Goal: Task Accomplishment & Management: Manage account settings

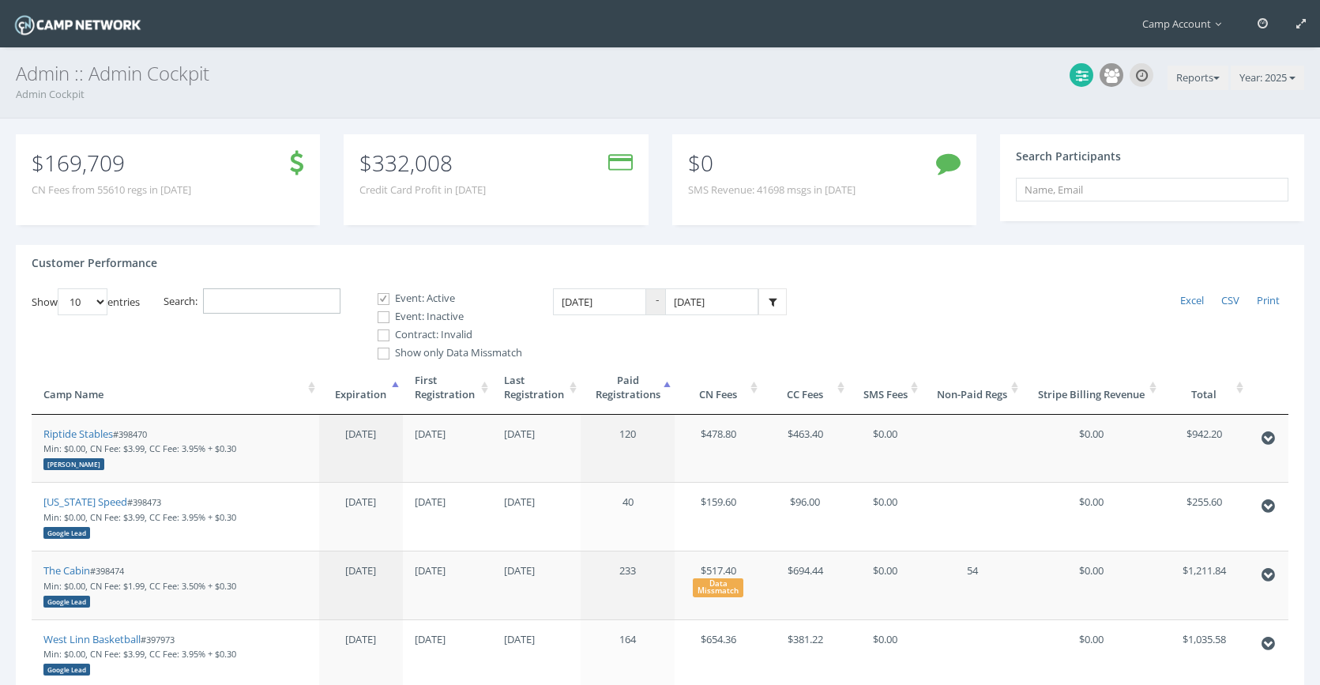
click at [290, 303] on input "Search:" at bounding box center [271, 301] width 137 height 26
paste input "398910"
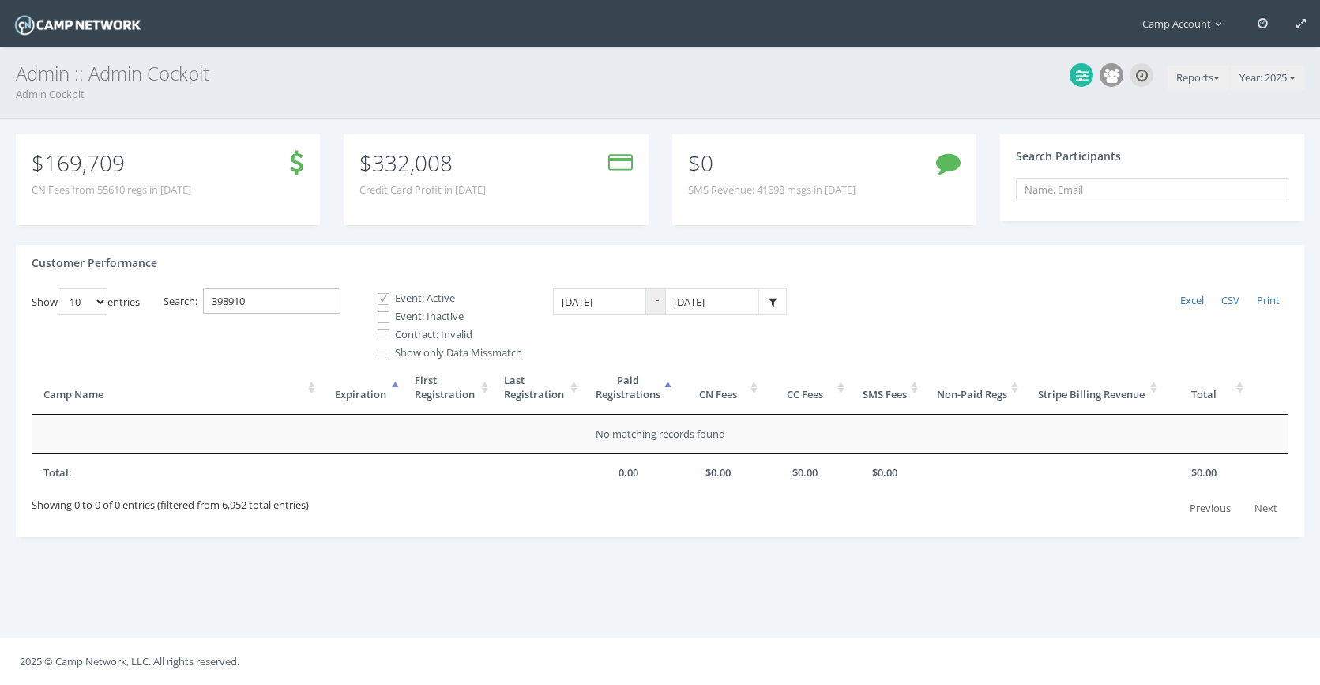
type input "398910"
click at [426, 314] on label "Event: Inactive" at bounding box center [443, 317] width 158 height 16
click at [382, 314] on input "Event: Inactive" at bounding box center [374, 317] width 15 height 15
checkbox input "true"
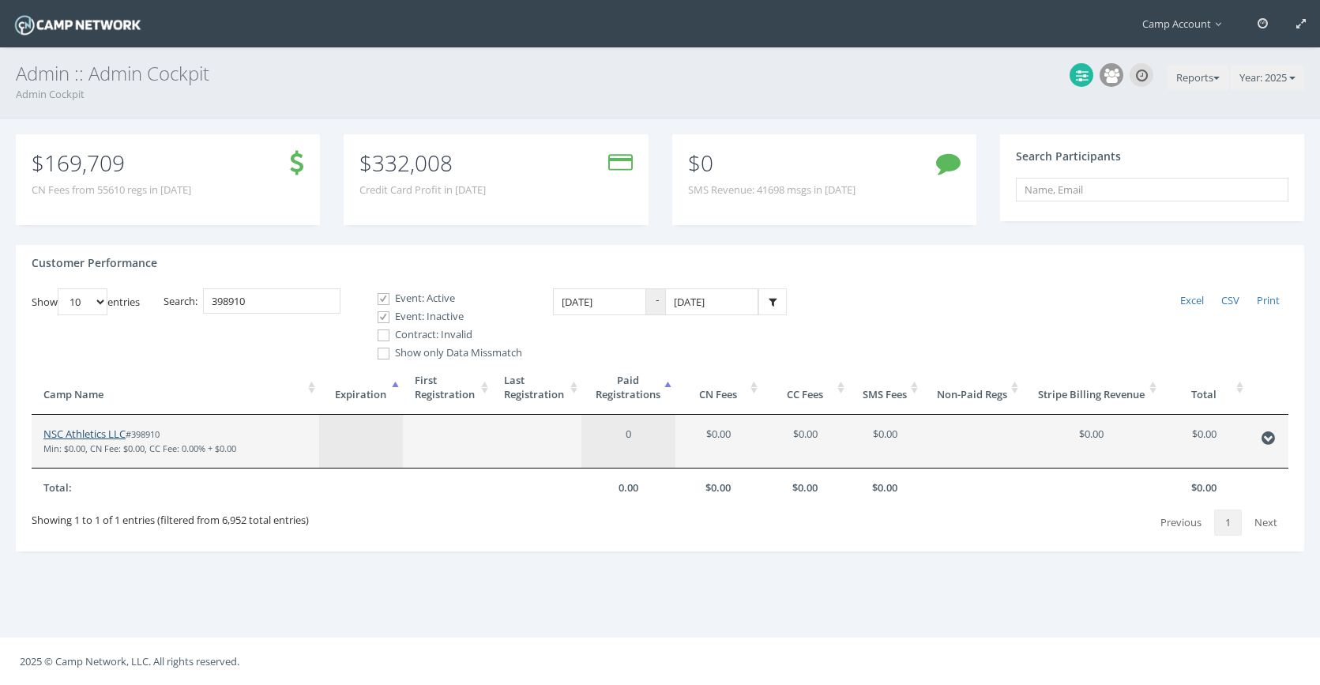
click at [93, 433] on link "NSC Athletics LLC" at bounding box center [84, 433] width 82 height 14
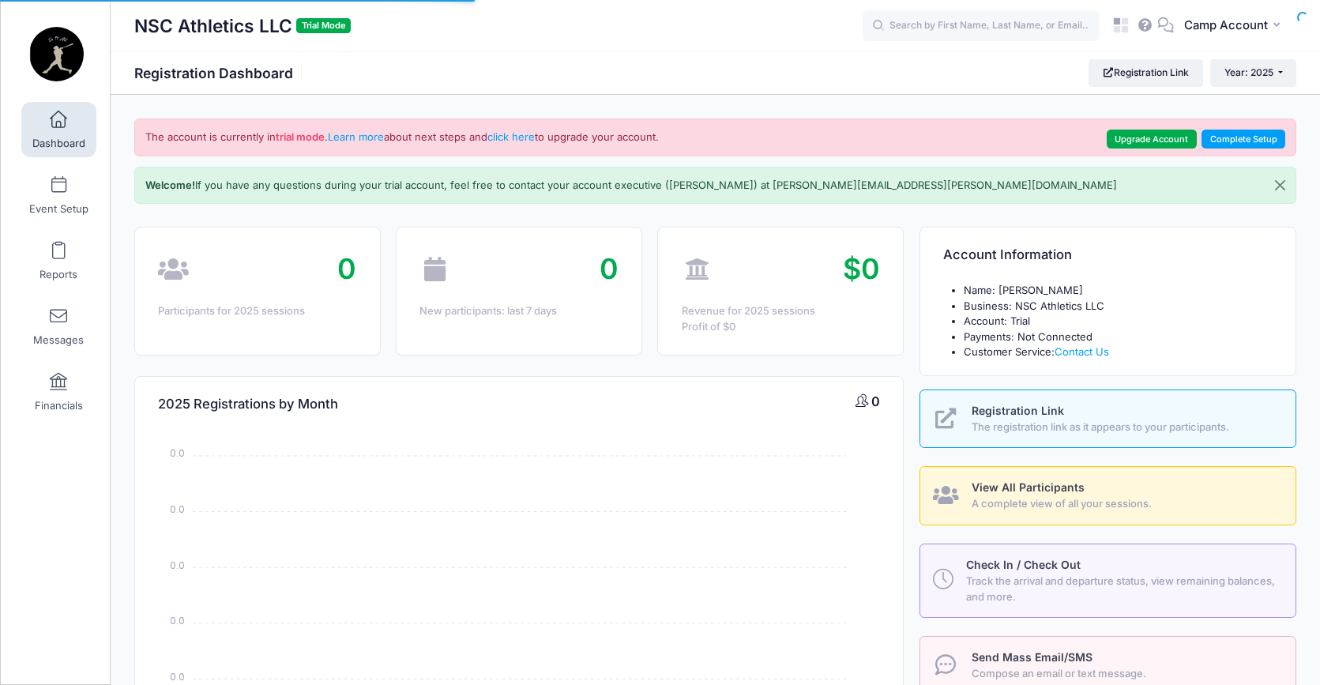
select select
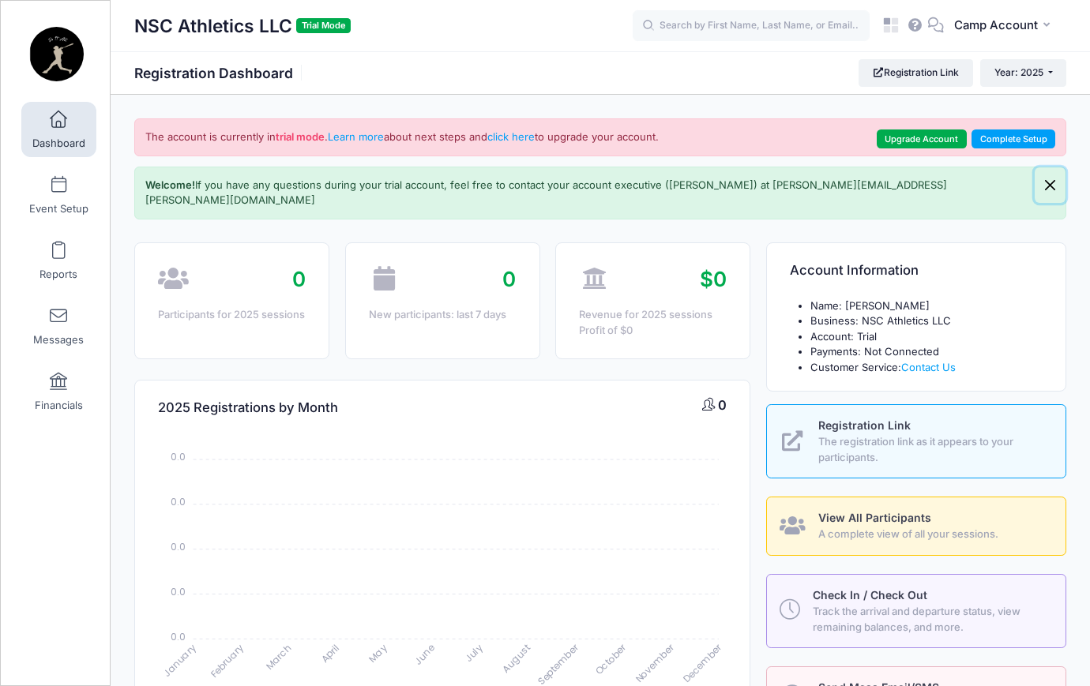
click at [1050, 188] on button "Close" at bounding box center [1050, 185] width 31 height 36
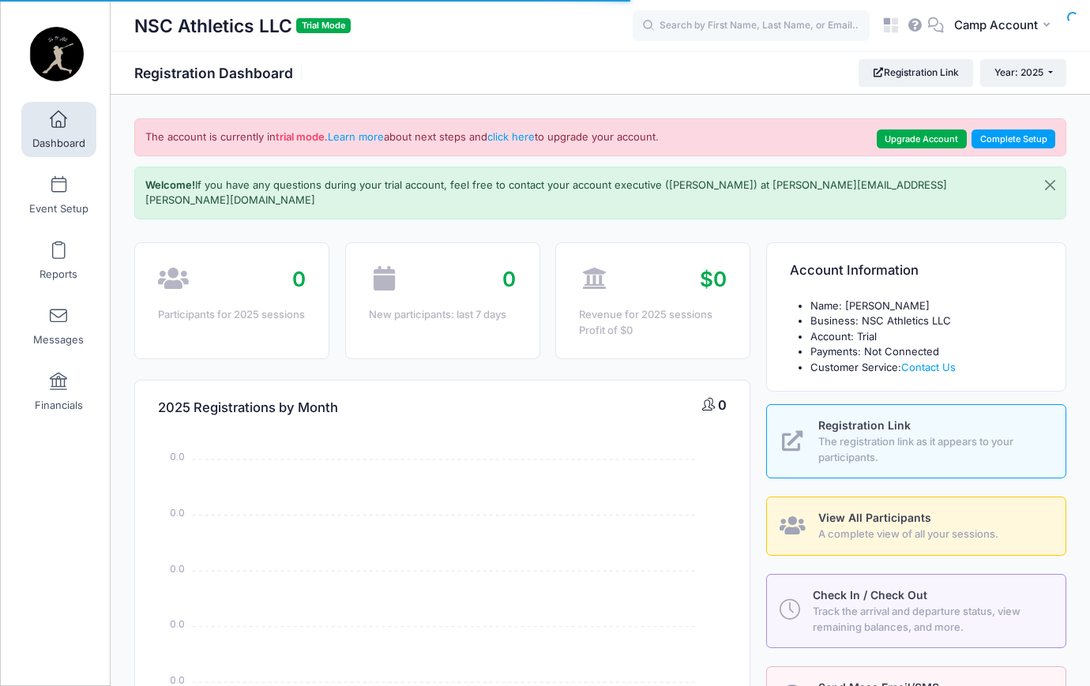
select select
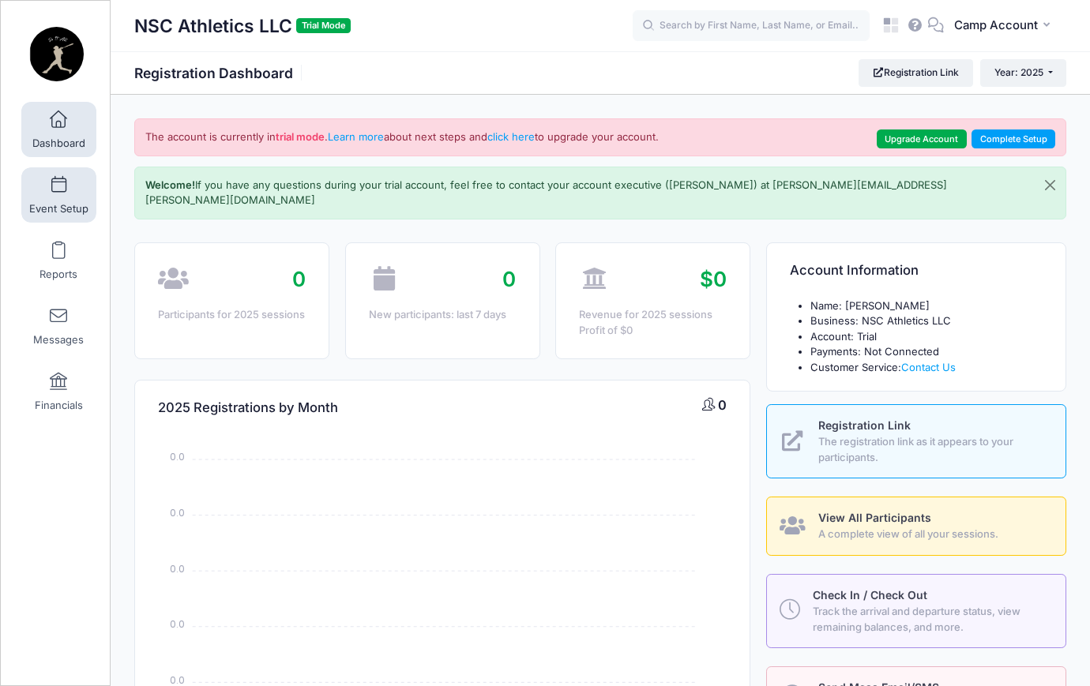
click at [68, 201] on link "Event Setup" at bounding box center [58, 194] width 75 height 55
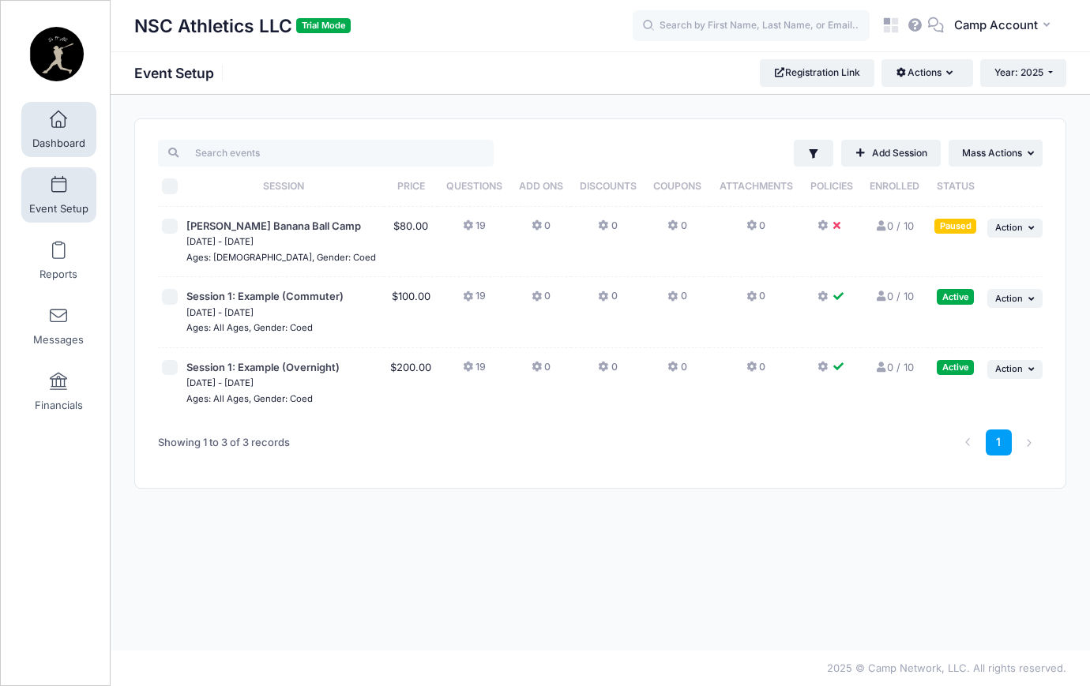
click at [38, 126] on link "Dashboard" at bounding box center [58, 129] width 75 height 55
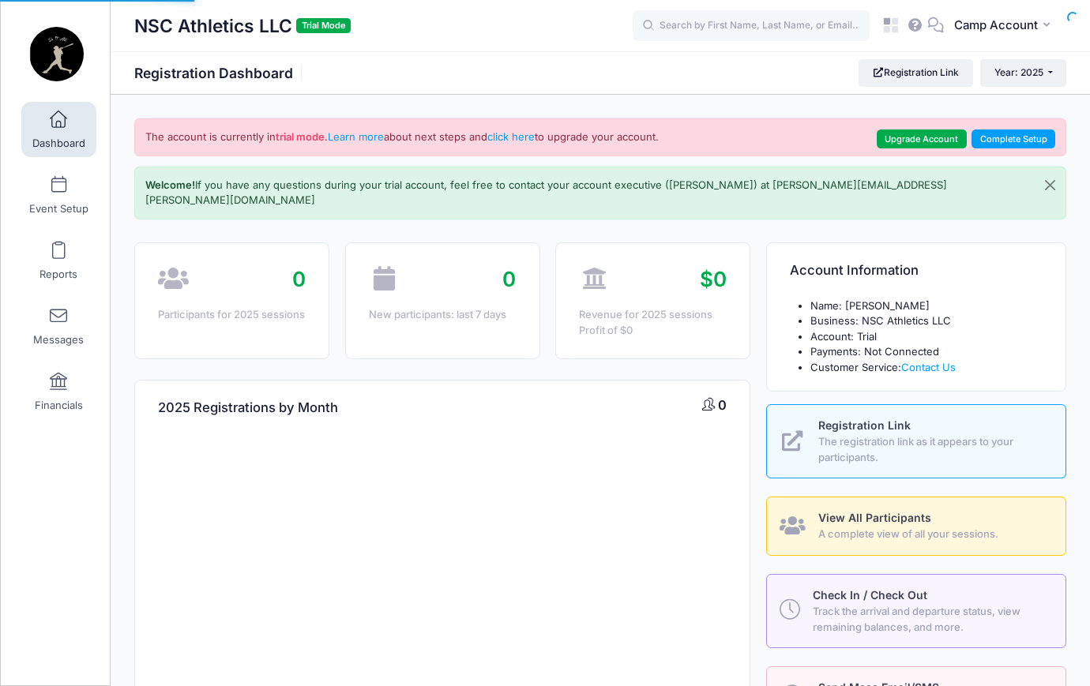
select select
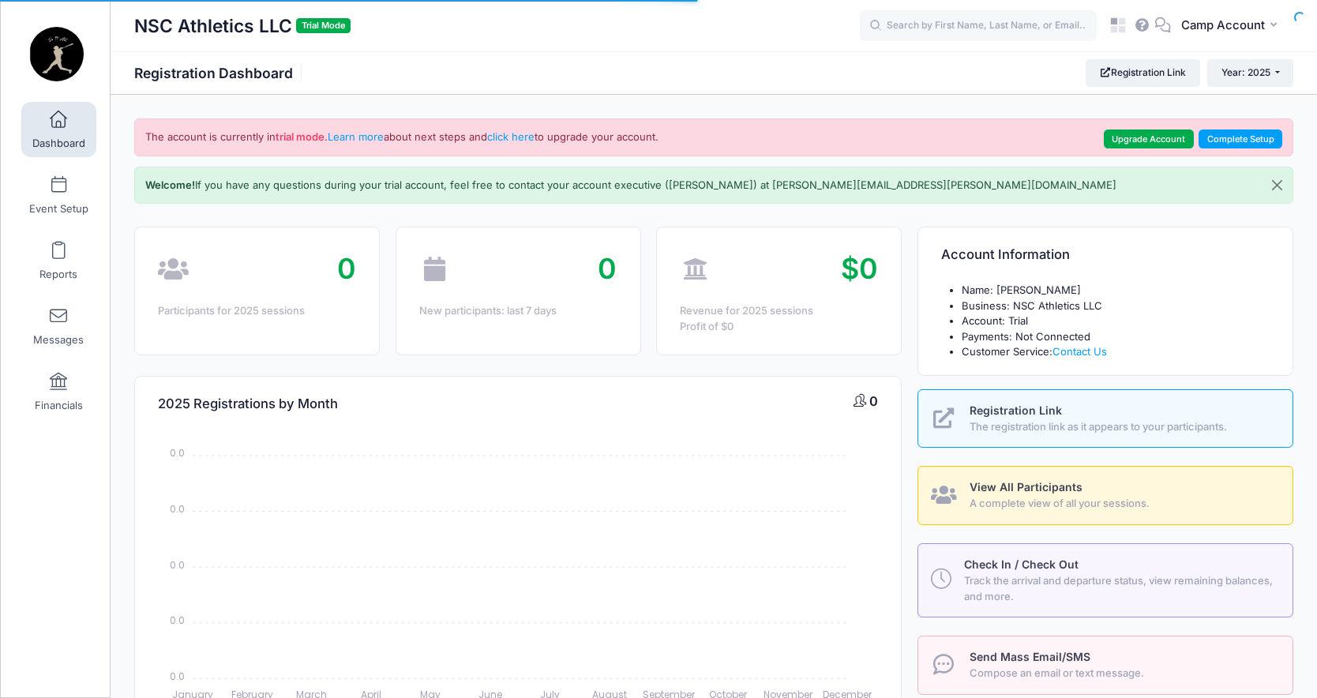
select select
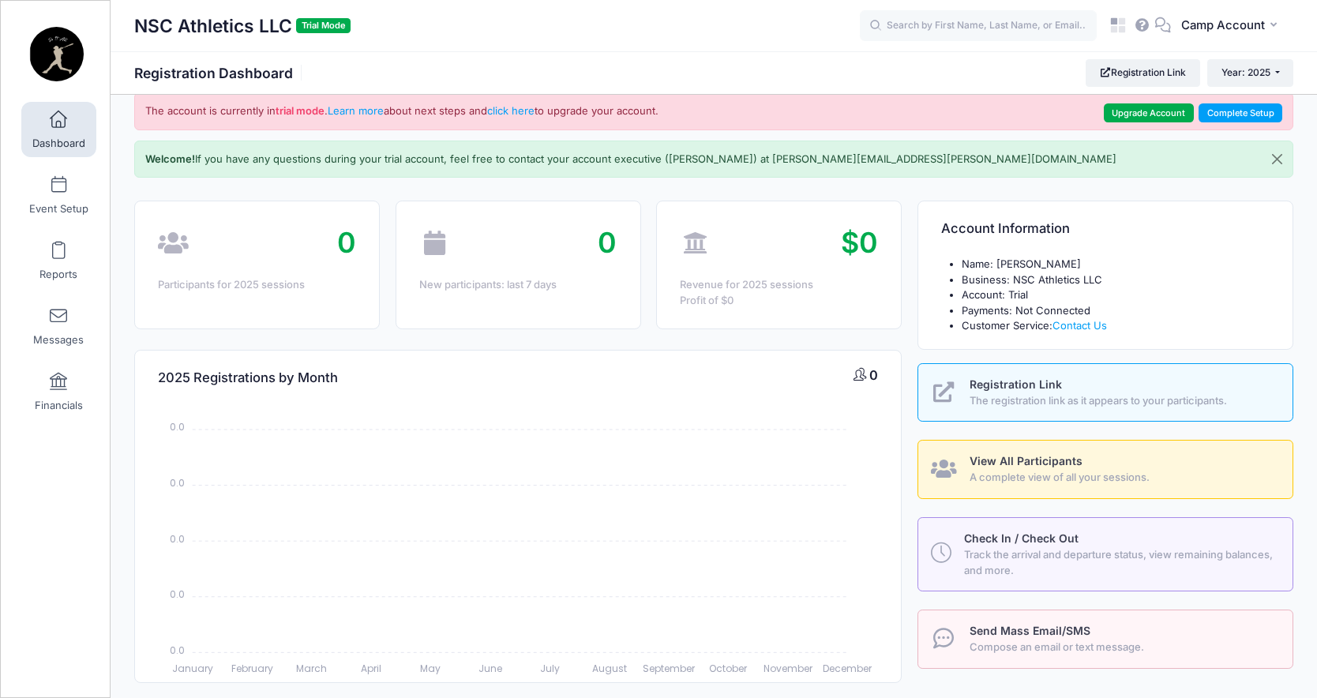
scroll to position [27, 0]
click at [1281, 163] on button "Close" at bounding box center [1277, 159] width 31 height 36
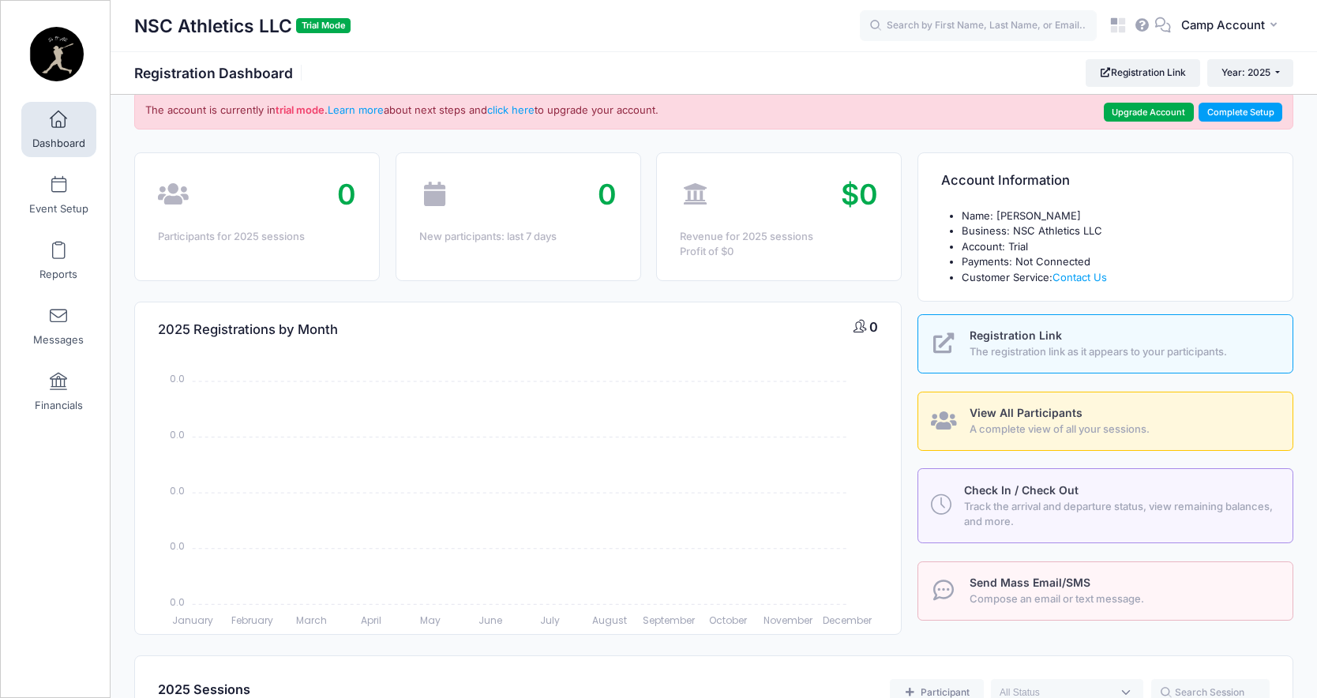
scroll to position [0, 0]
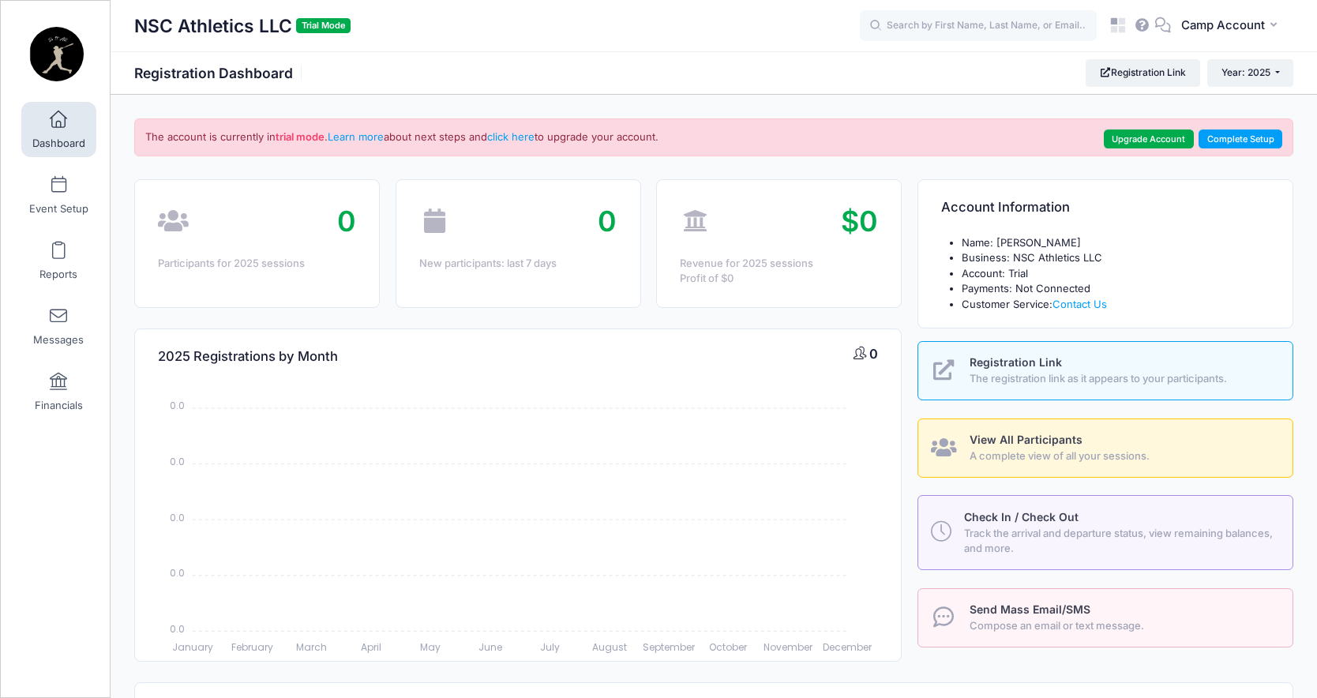
click at [1141, 21] on icon at bounding box center [1142, 25] width 17 height 10
click at [1168, 24] on icon at bounding box center [1163, 25] width 17 height 10
click at [1163, 24] on icon at bounding box center [1163, 25] width 17 height 10
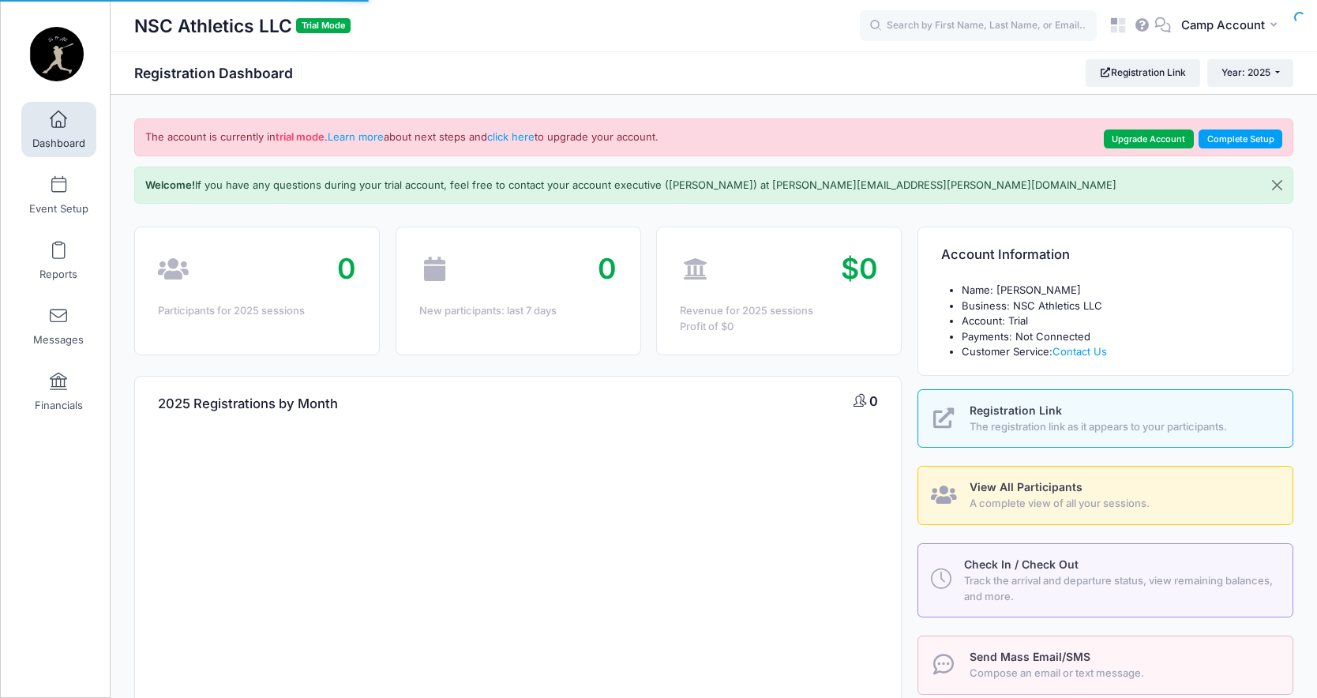
select select
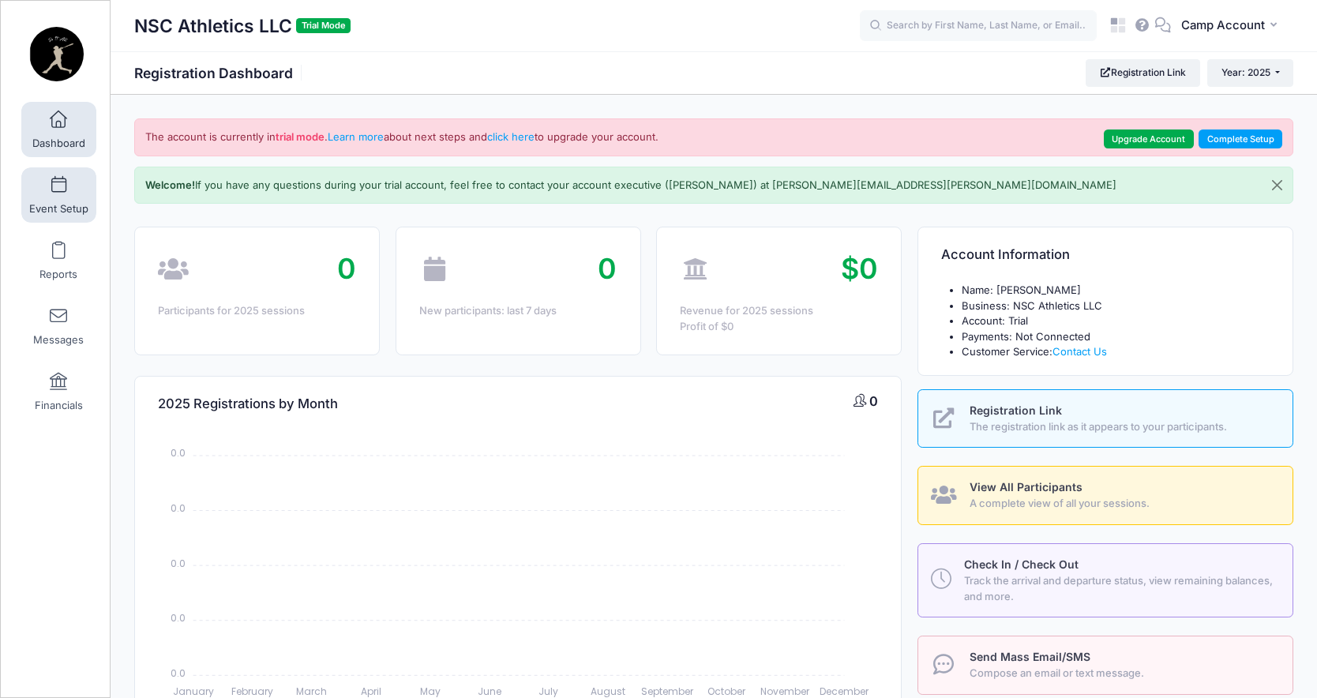
click at [70, 210] on span "Event Setup" at bounding box center [58, 208] width 59 height 13
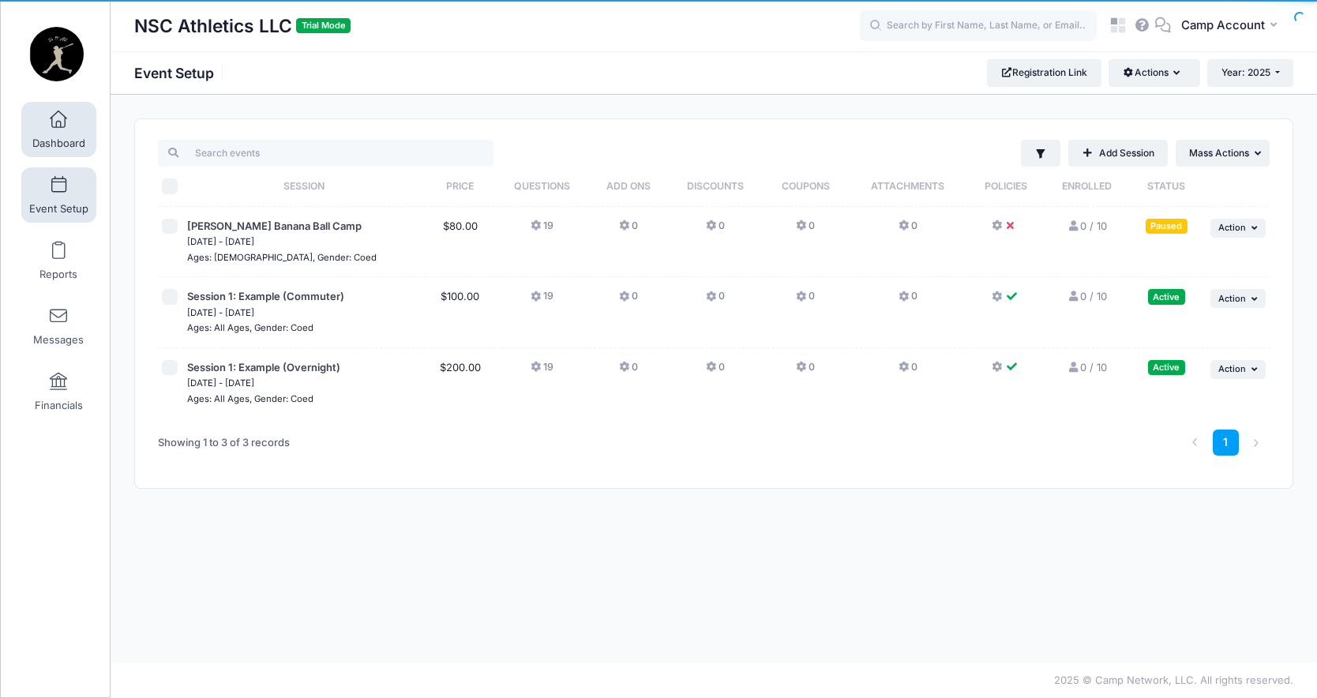
click at [70, 133] on link "Dashboard" at bounding box center [58, 129] width 75 height 55
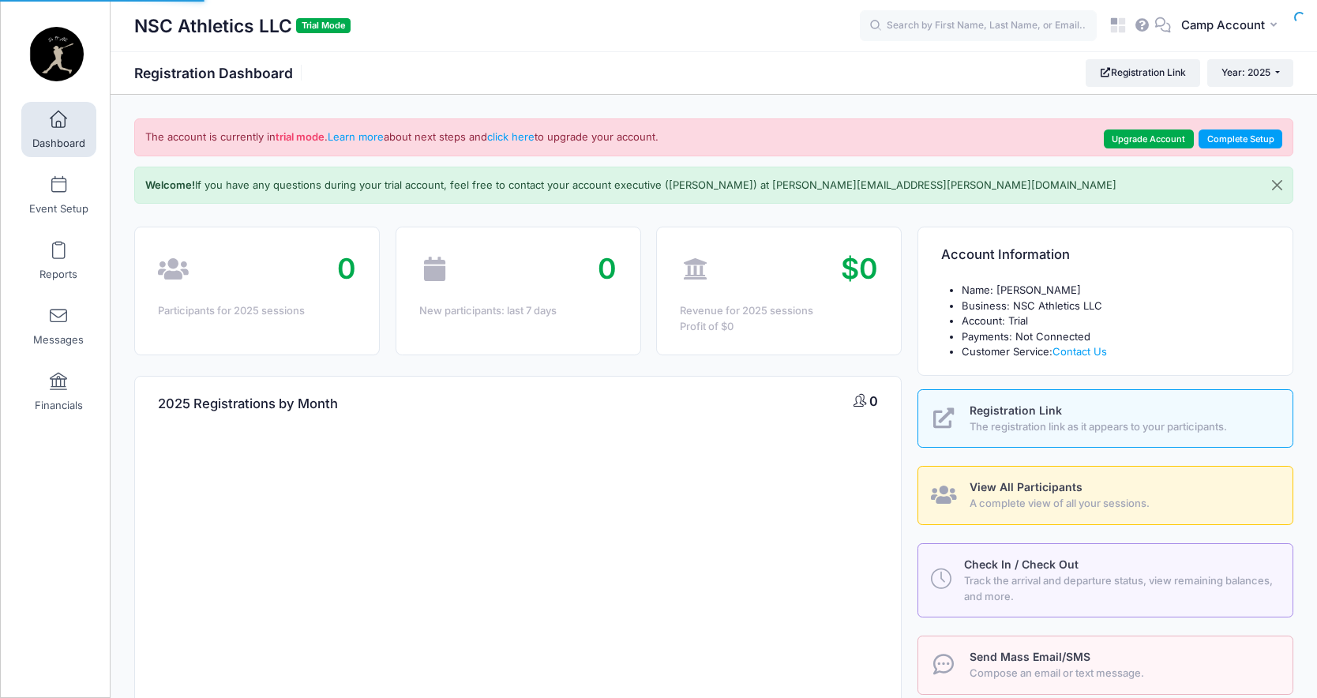
select select
click at [1275, 183] on button "Close" at bounding box center [1277, 185] width 31 height 36
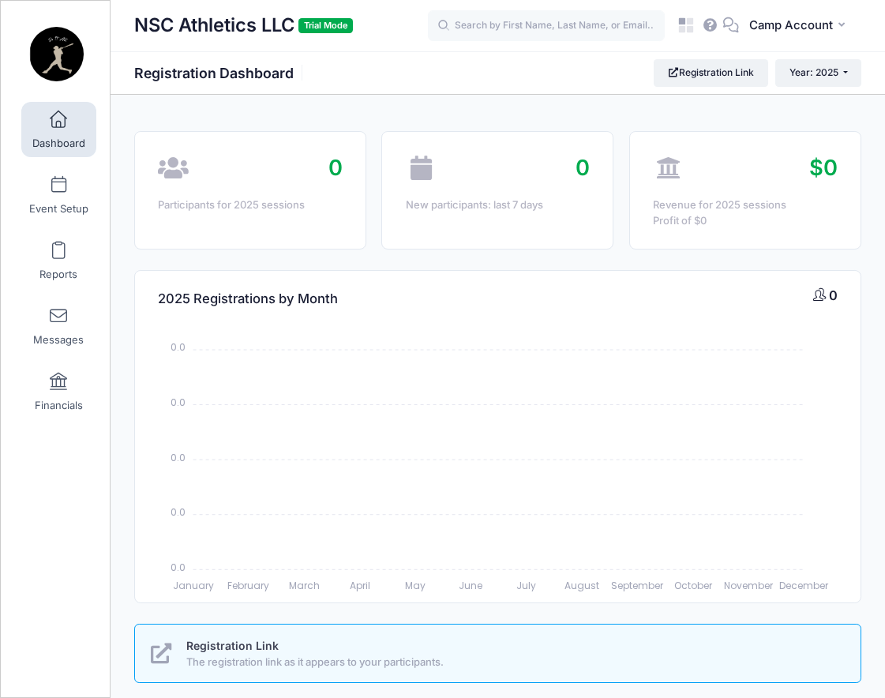
click at [9, 6] on div at bounding box center [55, 9] width 109 height 16
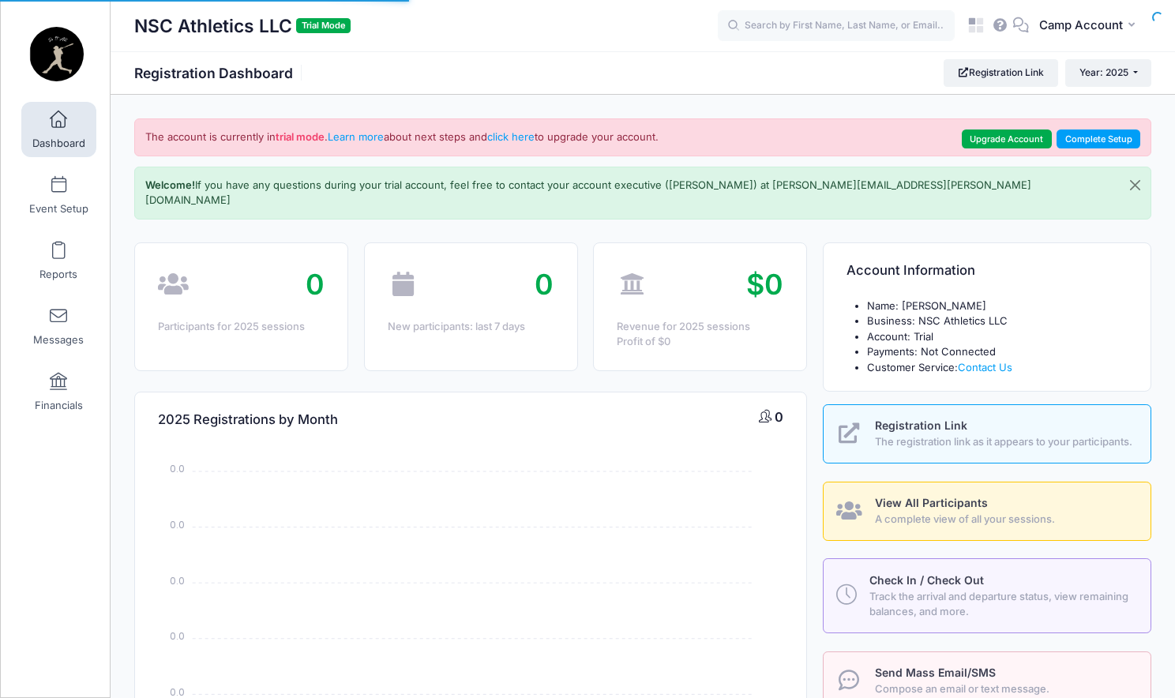
select select
click at [1136, 186] on button "Close" at bounding box center [1135, 185] width 31 height 36
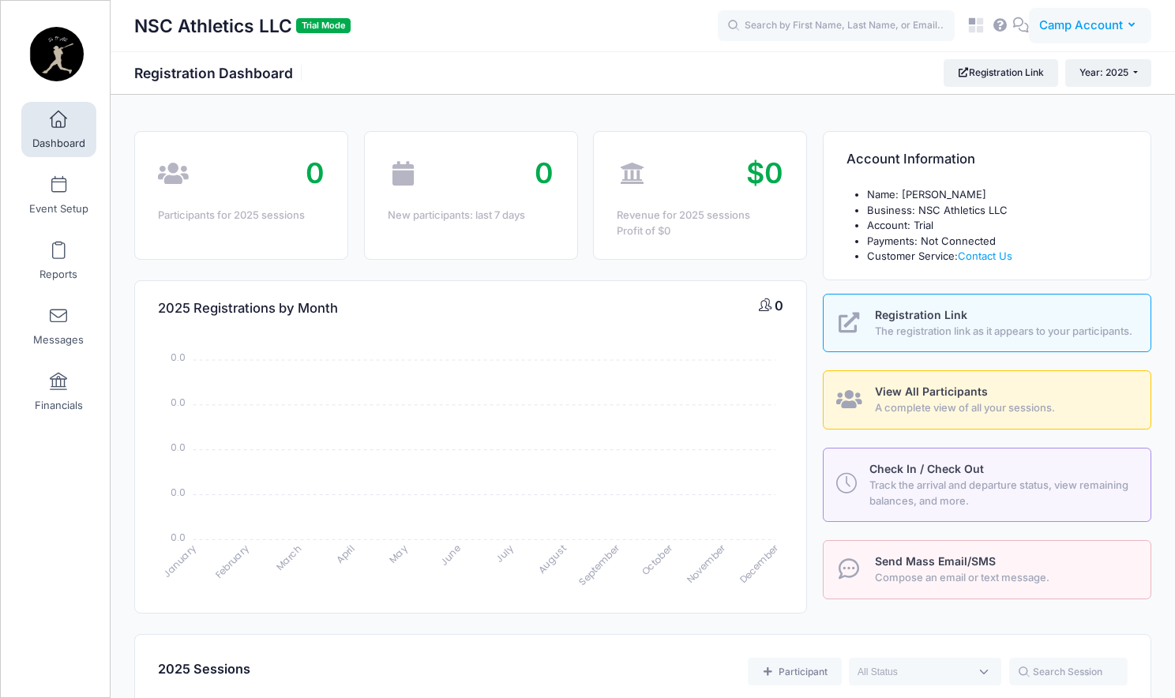
click at [1065, 24] on span "Camp Account" at bounding box center [1081, 25] width 84 height 17
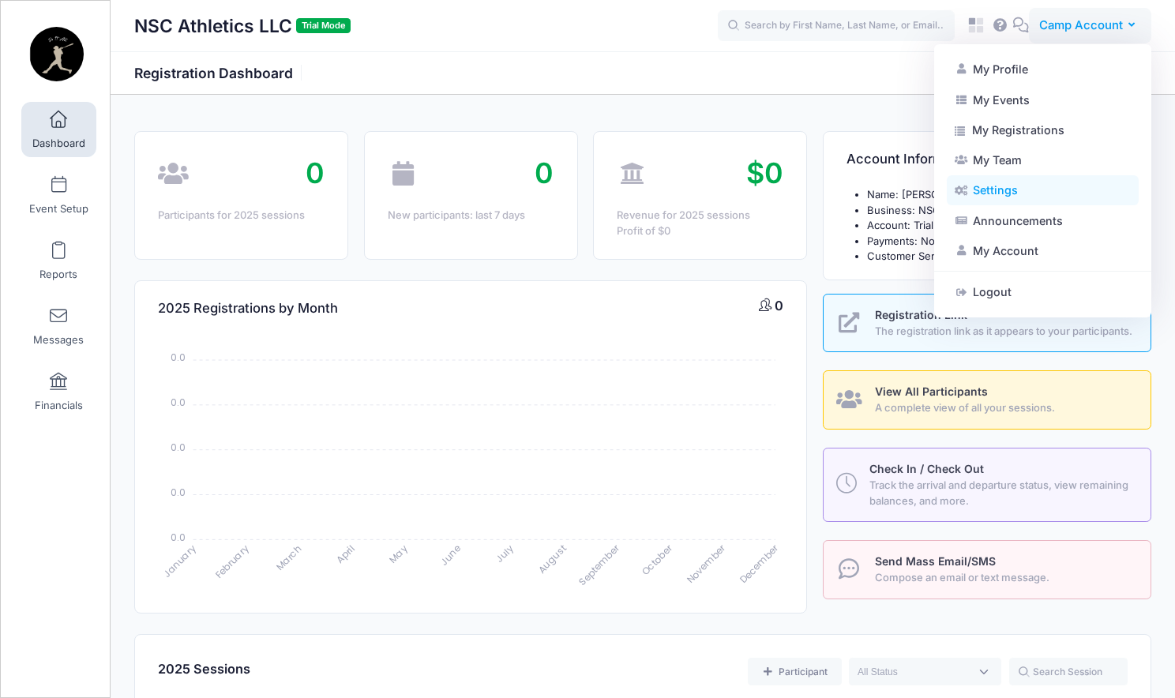
click at [1054, 191] on link "Settings" at bounding box center [1043, 190] width 192 height 30
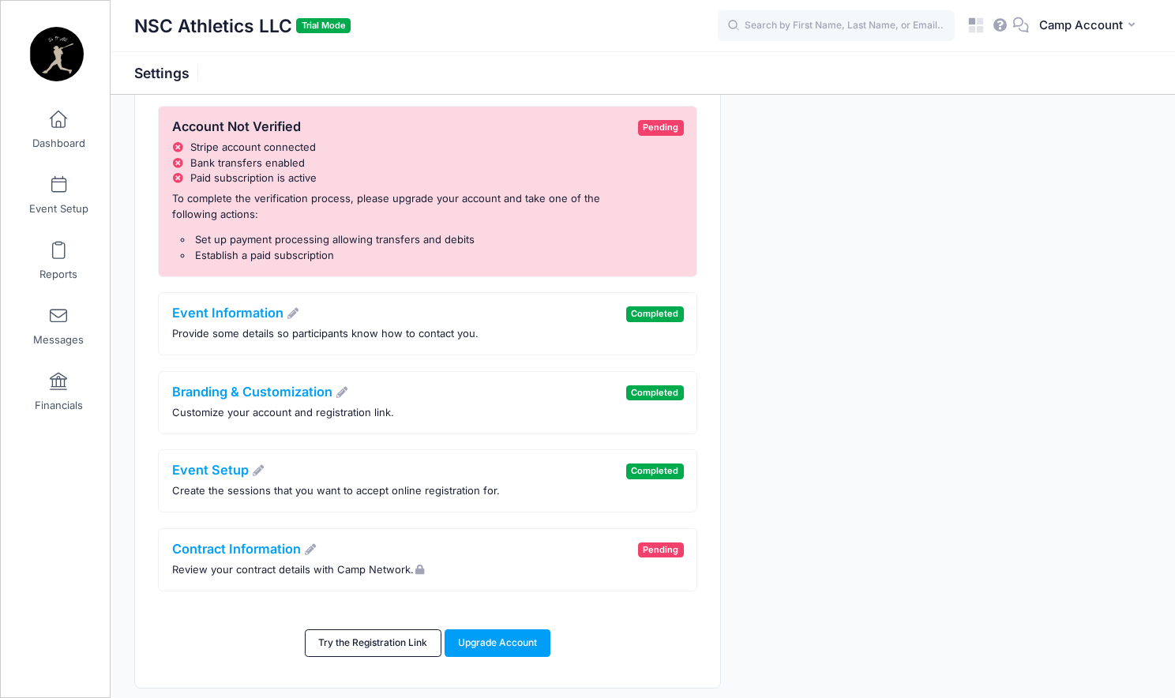
scroll to position [111, 0]
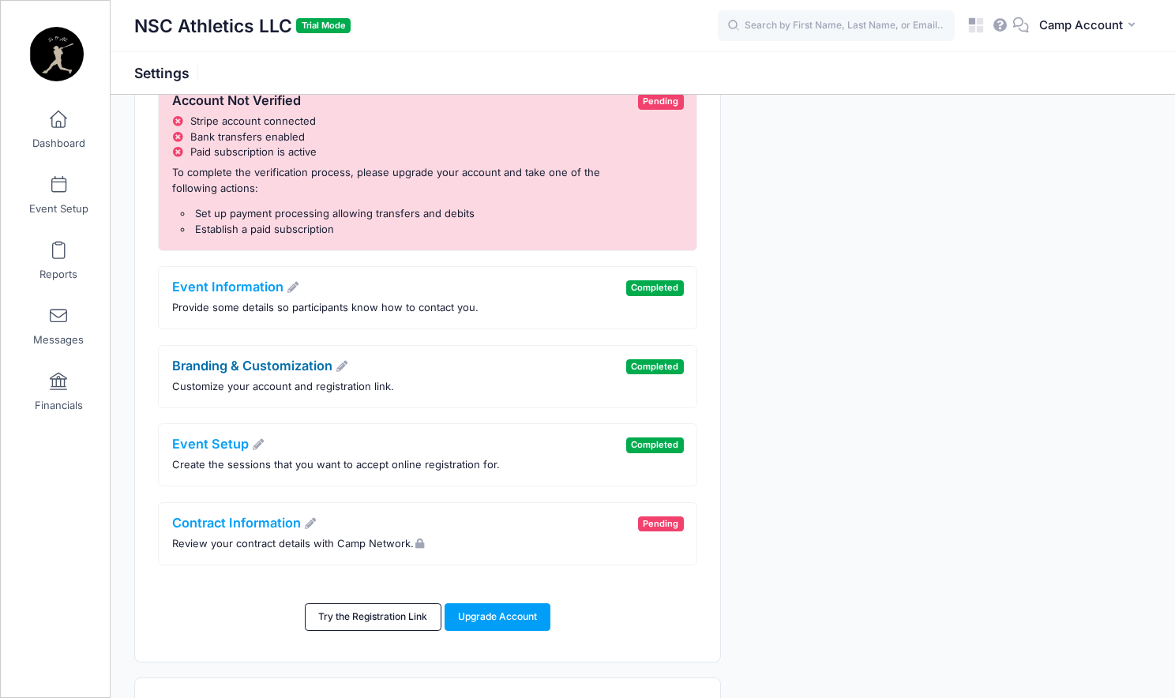
click at [308, 370] on link "Branding & Customization" at bounding box center [260, 366] width 177 height 16
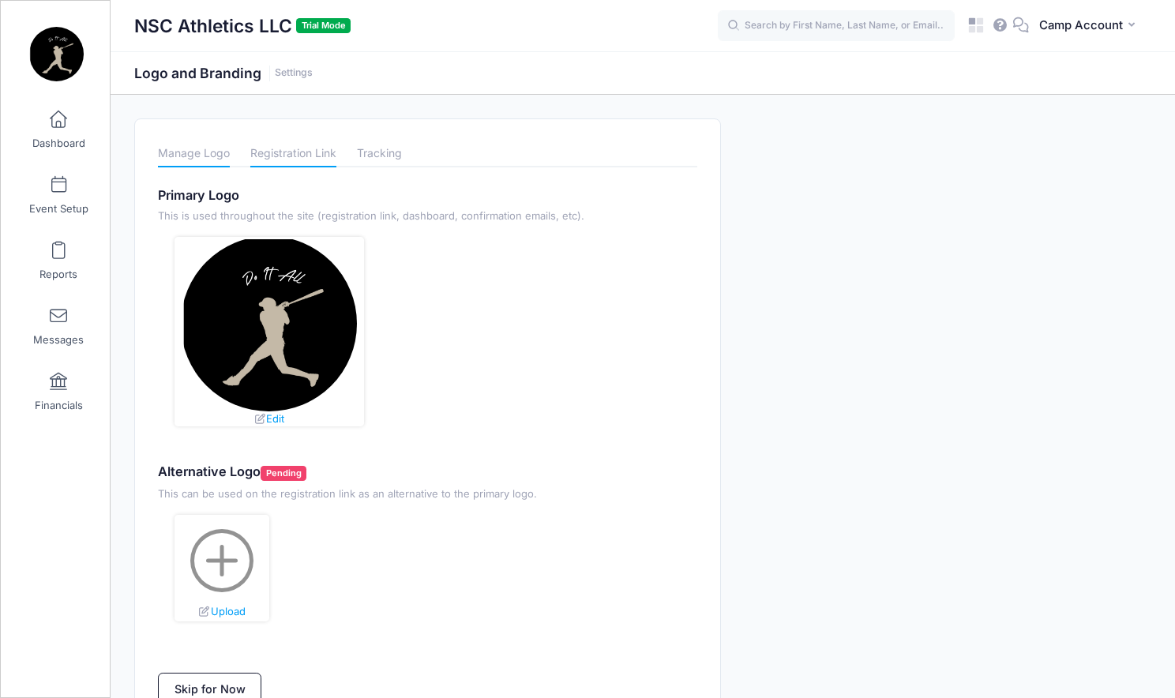
click at [317, 160] on link "Registration Link" at bounding box center [293, 154] width 86 height 28
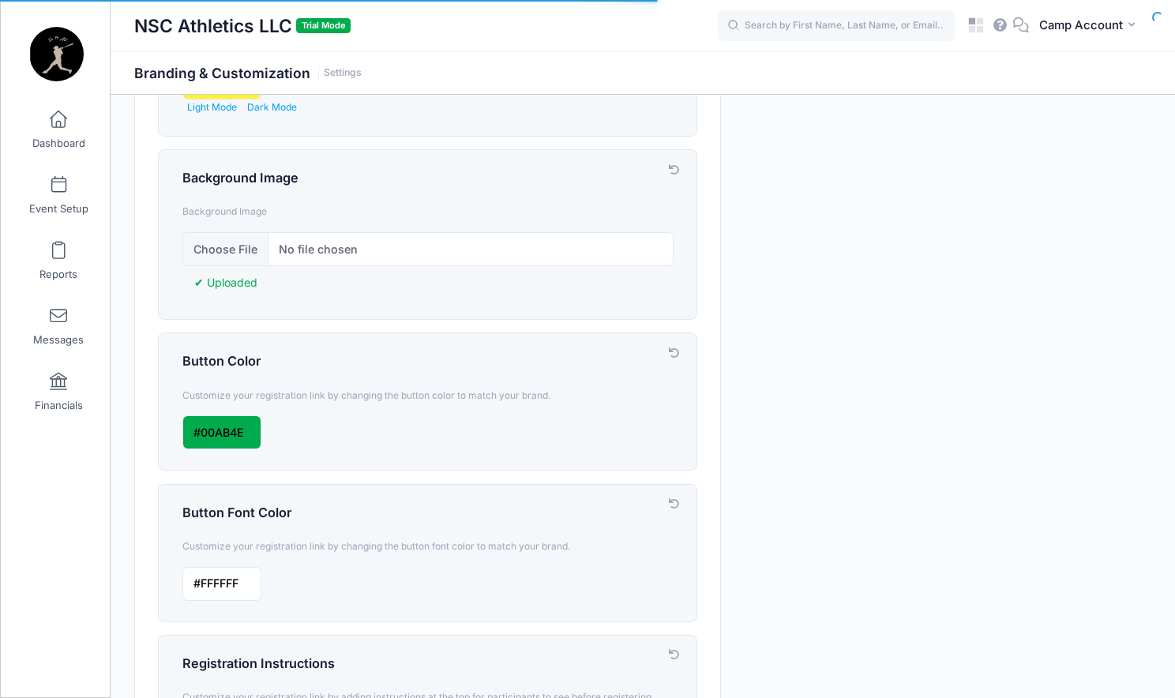
scroll to position [558, 0]
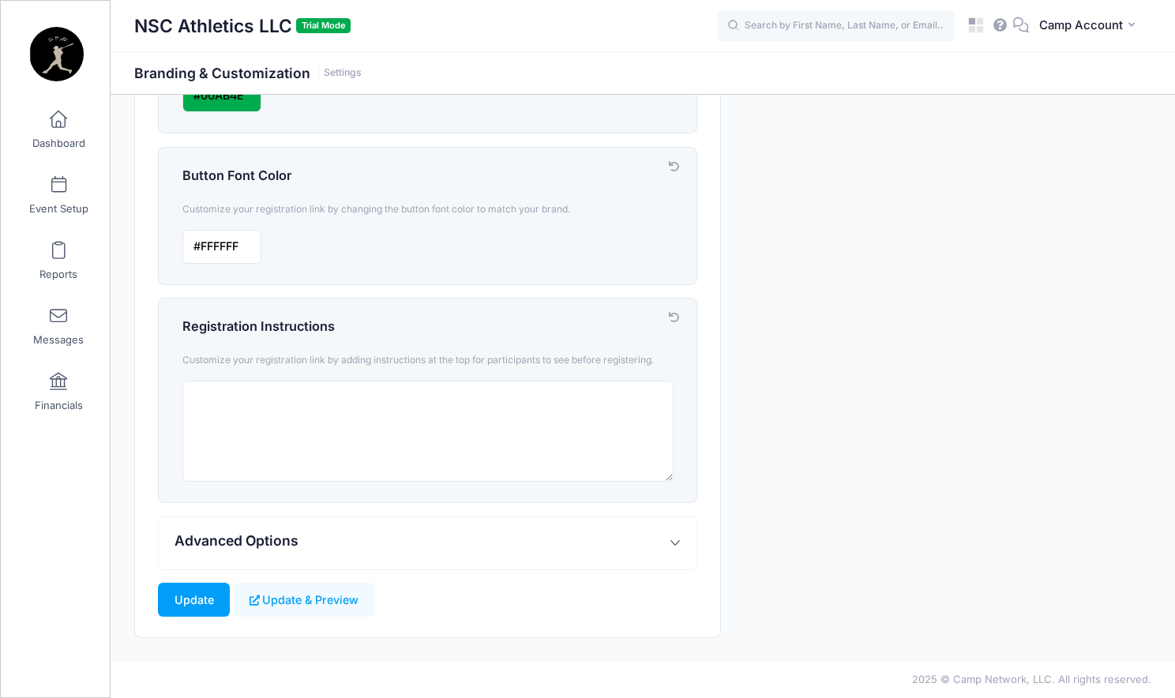
click at [377, 535] on button "Advanced Options" at bounding box center [428, 543] width 538 height 53
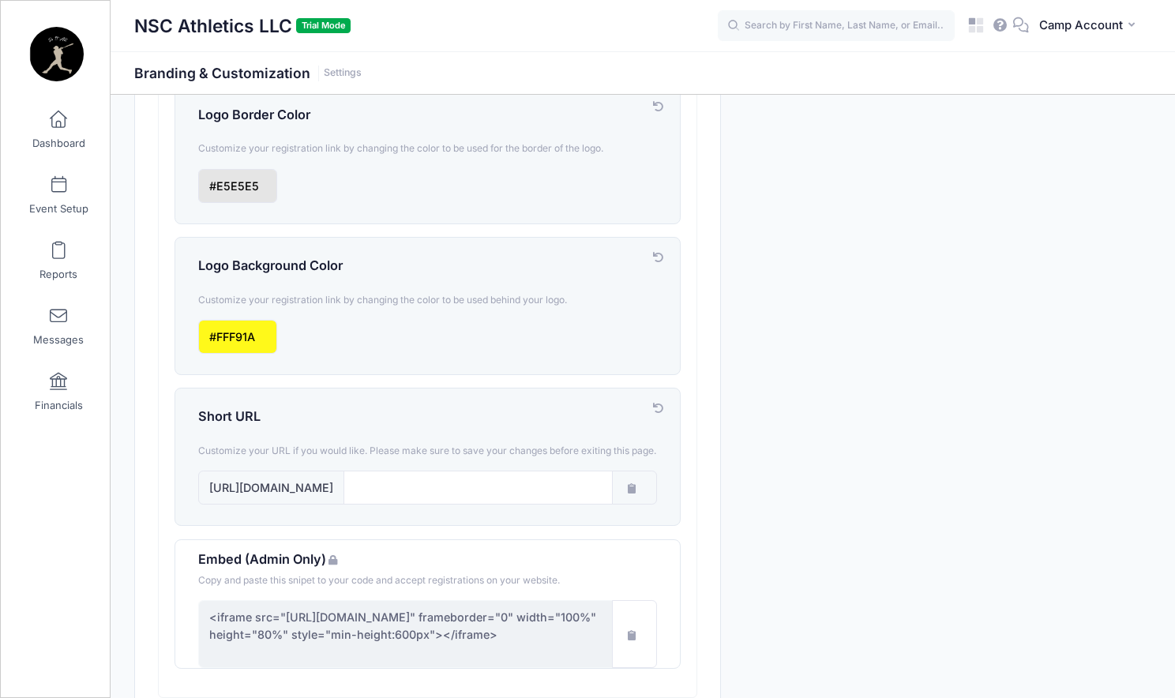
scroll to position [1502, 0]
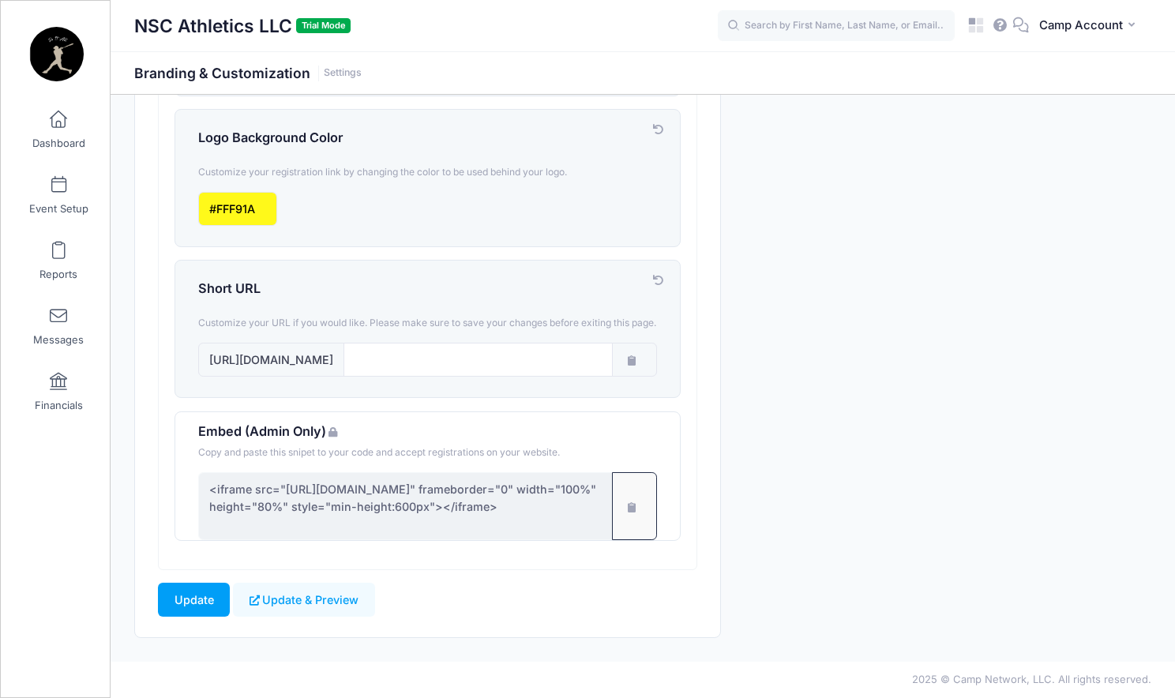
click at [637, 515] on button "button" at bounding box center [634, 506] width 45 height 68
